Goal: Task Accomplishment & Management: Complete application form

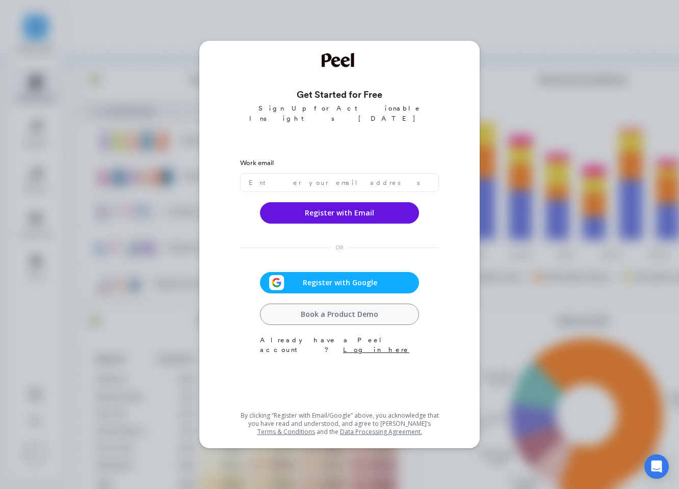
click at [358, 278] on span "Register with Google" at bounding box center [339, 283] width 111 height 10
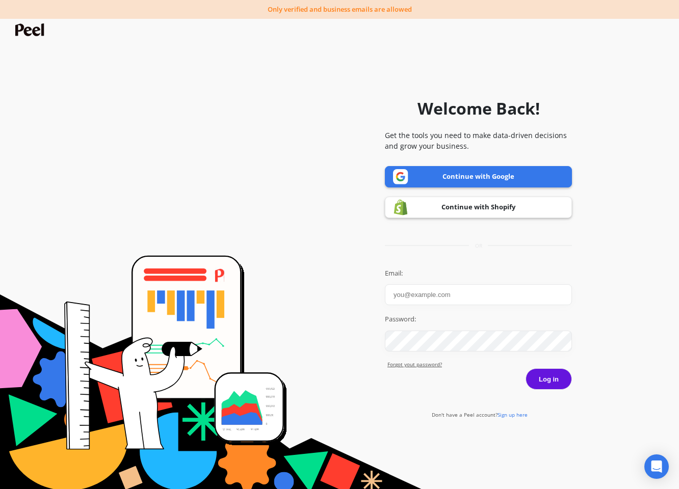
click at [508, 174] on link "Continue with Google" at bounding box center [478, 176] width 187 height 21
click at [433, 292] on input "Email:" at bounding box center [478, 294] width 187 height 21
type input "s"
type input "[EMAIL_ADDRESS][DOMAIN_NAME]"
click at [543, 382] on button "Log in" at bounding box center [549, 379] width 46 height 21
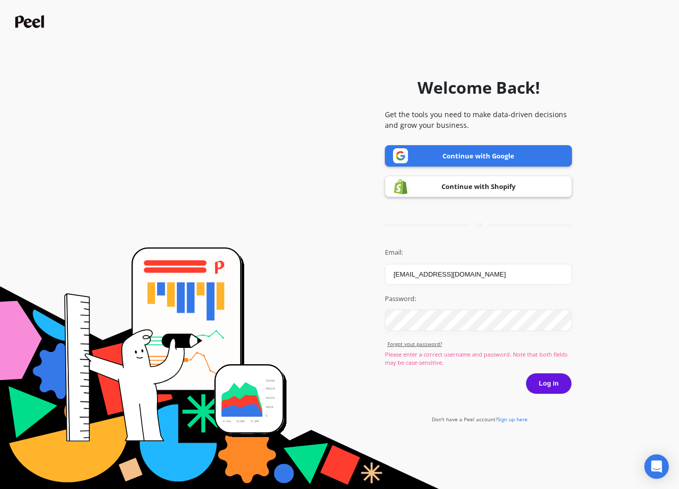
click at [515, 420] on span "Sign up here" at bounding box center [513, 419] width 30 height 7
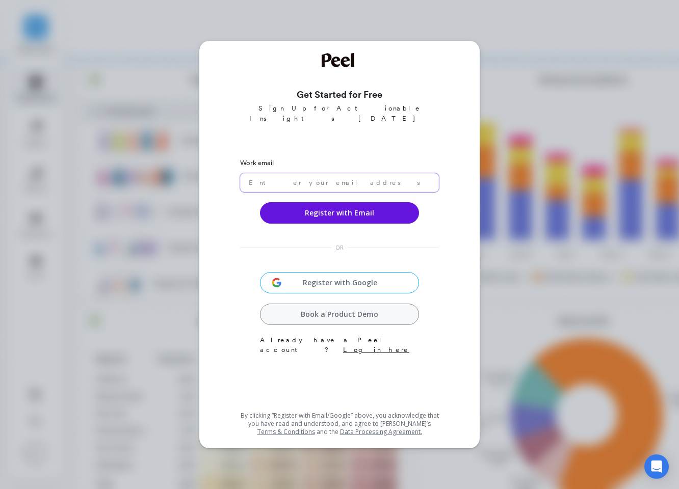
click at [282, 173] on input "email" at bounding box center [339, 182] width 199 height 19
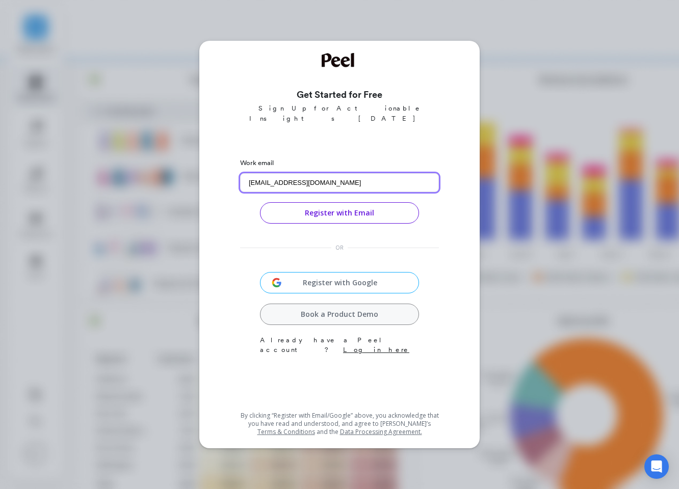
type input "xiuping.qian@shuyun.com"
click at [357, 202] on button "Register with Email" at bounding box center [339, 212] width 159 height 21
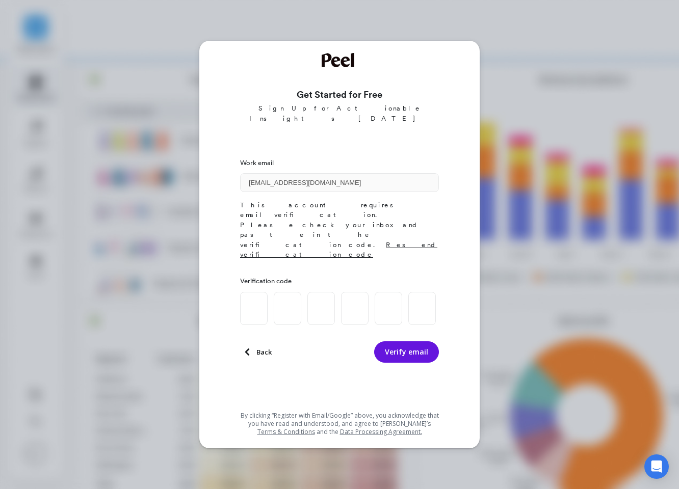
click at [256, 292] on input at bounding box center [254, 308] width 28 height 33
type input "0"
type input "6"
type input "2"
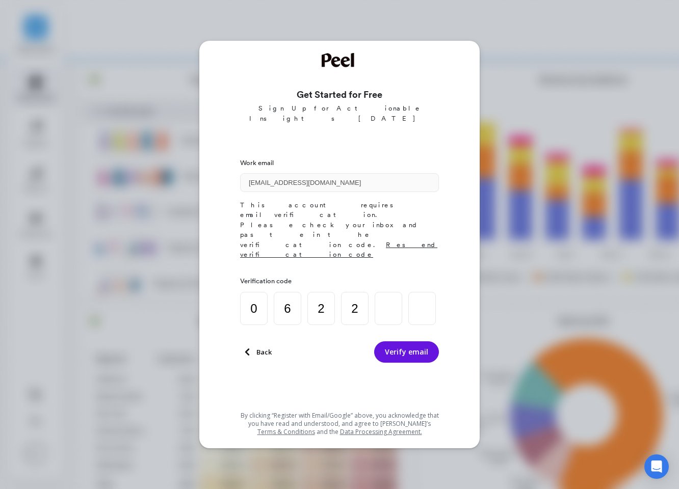
type input "3"
type input "8"
click at [414, 342] on button "Verify email" at bounding box center [406, 352] width 65 height 21
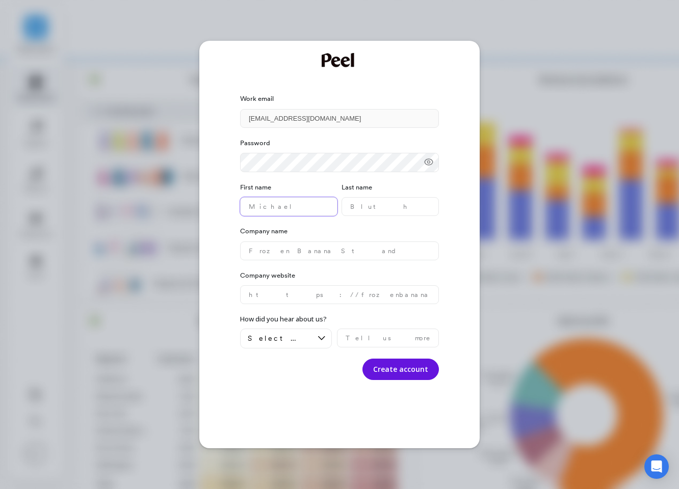
click at [270, 208] on name "text" at bounding box center [288, 206] width 97 height 19
type name "SKIP"
click at [370, 204] on name "text" at bounding box center [390, 206] width 97 height 19
type name "QIAN"
click at [282, 254] on name "text" at bounding box center [339, 251] width 199 height 19
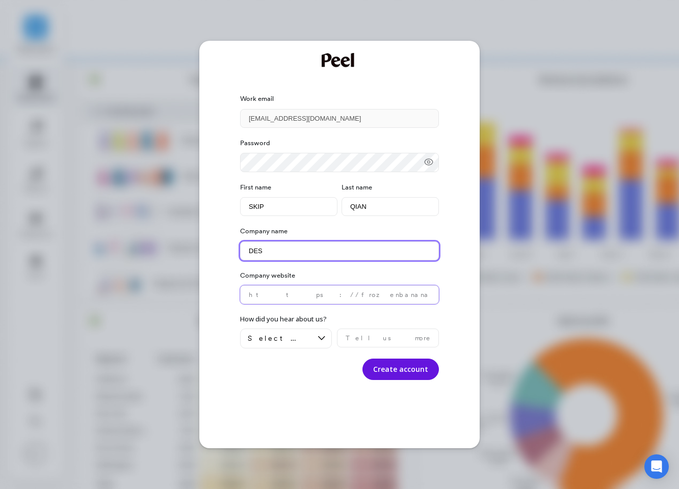
type name "DES"
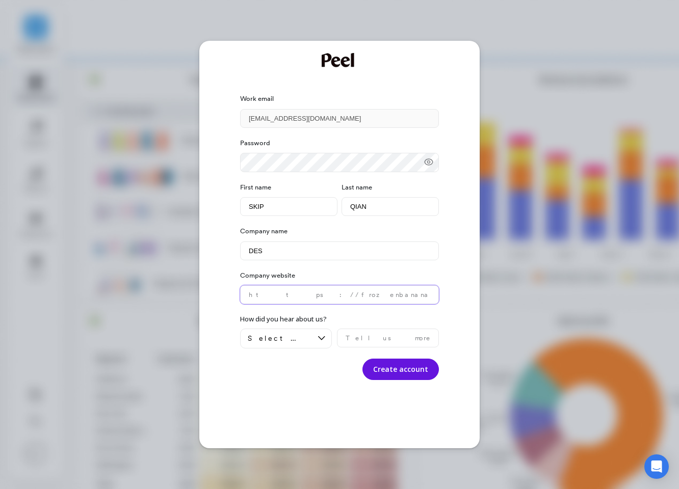
click at [270, 298] on website "text" at bounding box center [339, 294] width 199 height 19
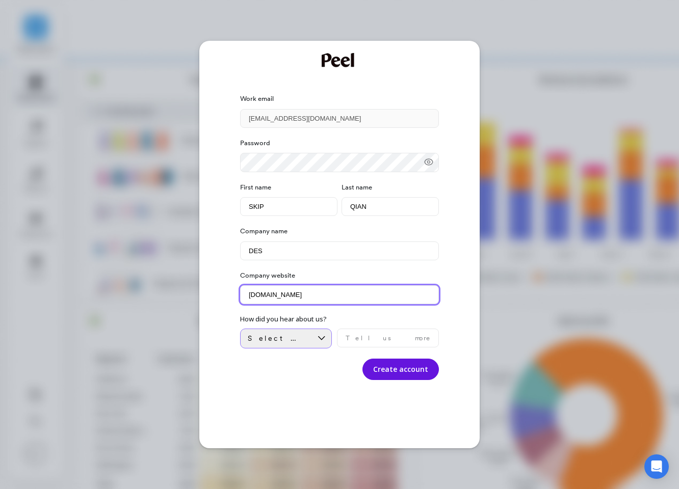
type website "DESCAFE.CN"
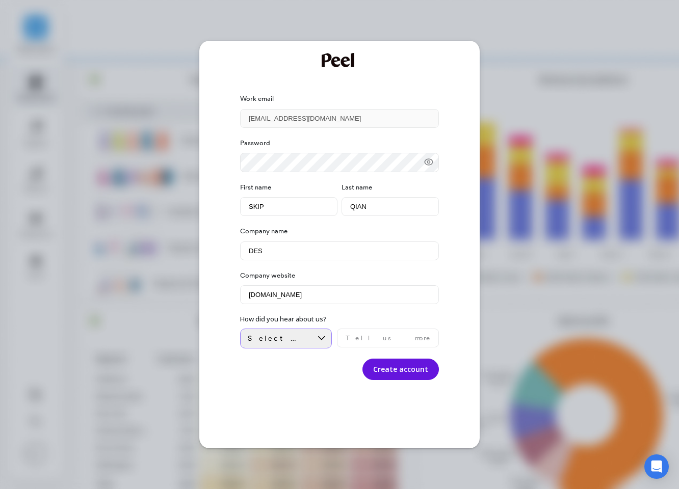
click at [290, 340] on span "Select an option" at bounding box center [279, 339] width 62 height 10
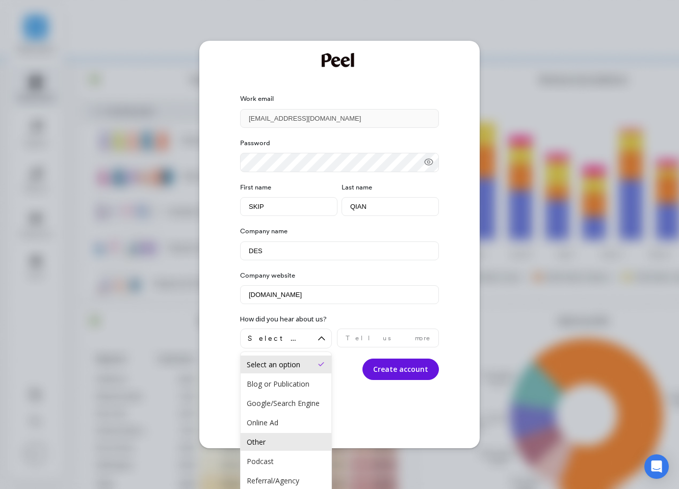
click at [253, 441] on div "Other" at bounding box center [286, 442] width 79 height 10
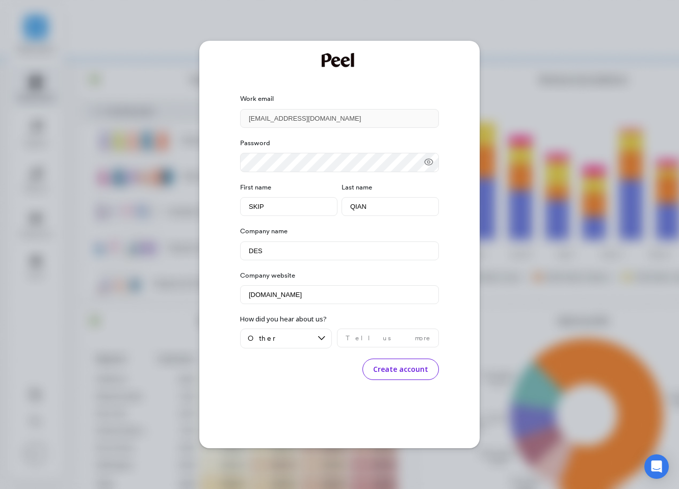
click at [417, 376] on button "Create account" at bounding box center [400, 369] width 76 height 21
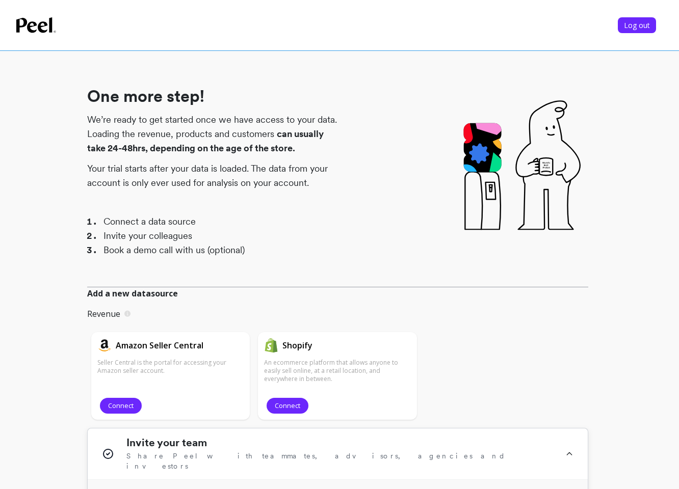
scroll to position [22, 0]
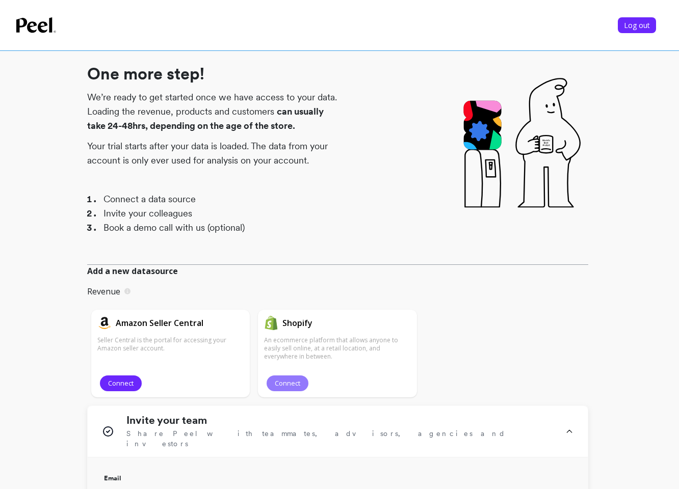
click at [286, 384] on span "Connect" at bounding box center [287, 384] width 25 height 10
